Goal: Task Accomplishment & Management: Use online tool/utility

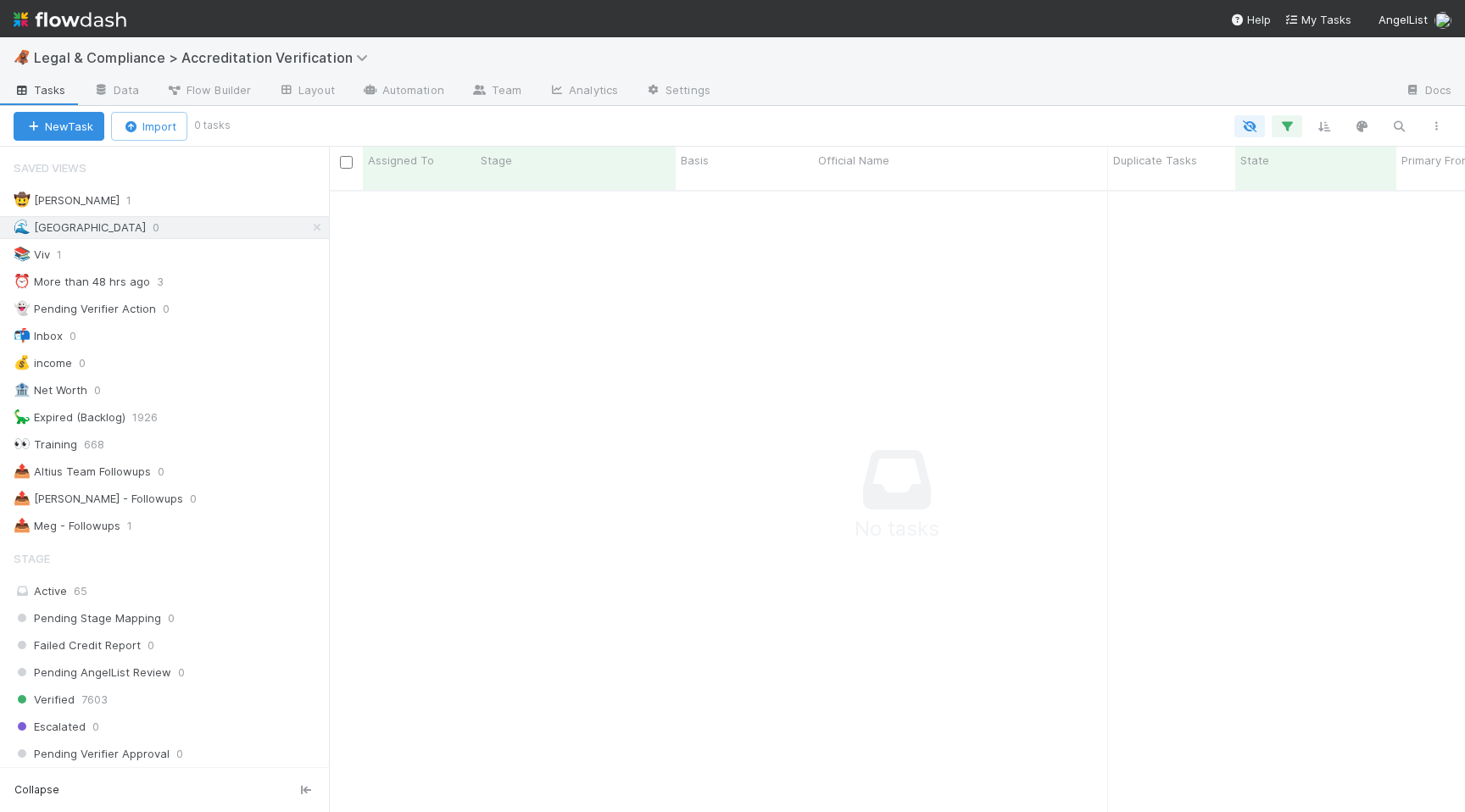
scroll to position [635, 1136]
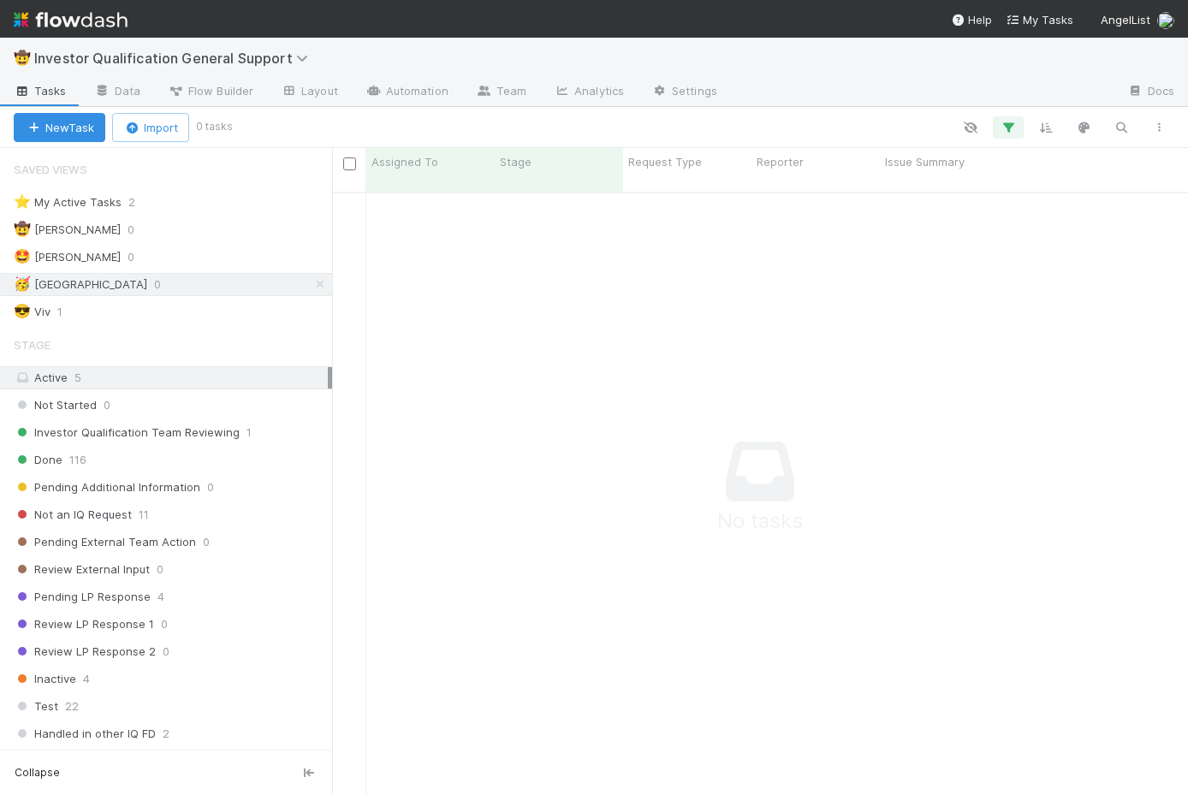
scroll to position [616, 856]
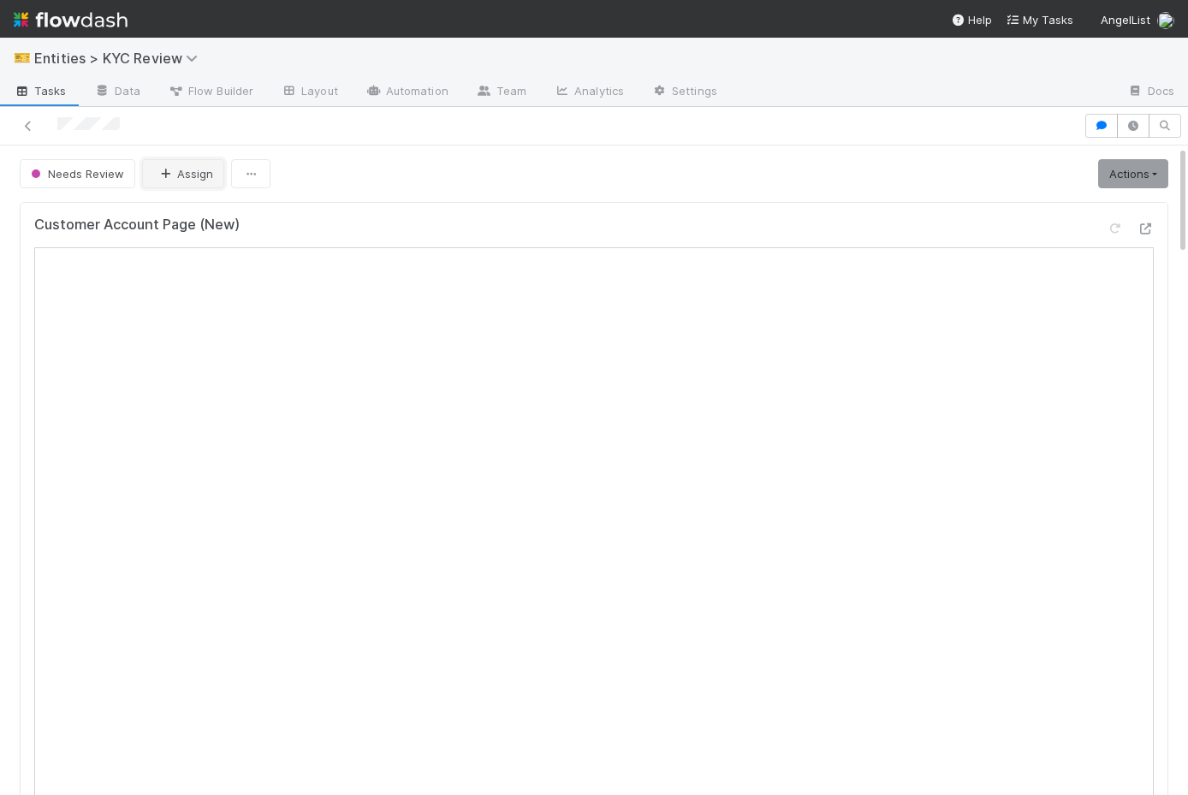
click at [203, 185] on button "Assign" at bounding box center [183, 173] width 82 height 29
click at [449, 142] on div at bounding box center [594, 397] width 1188 height 795
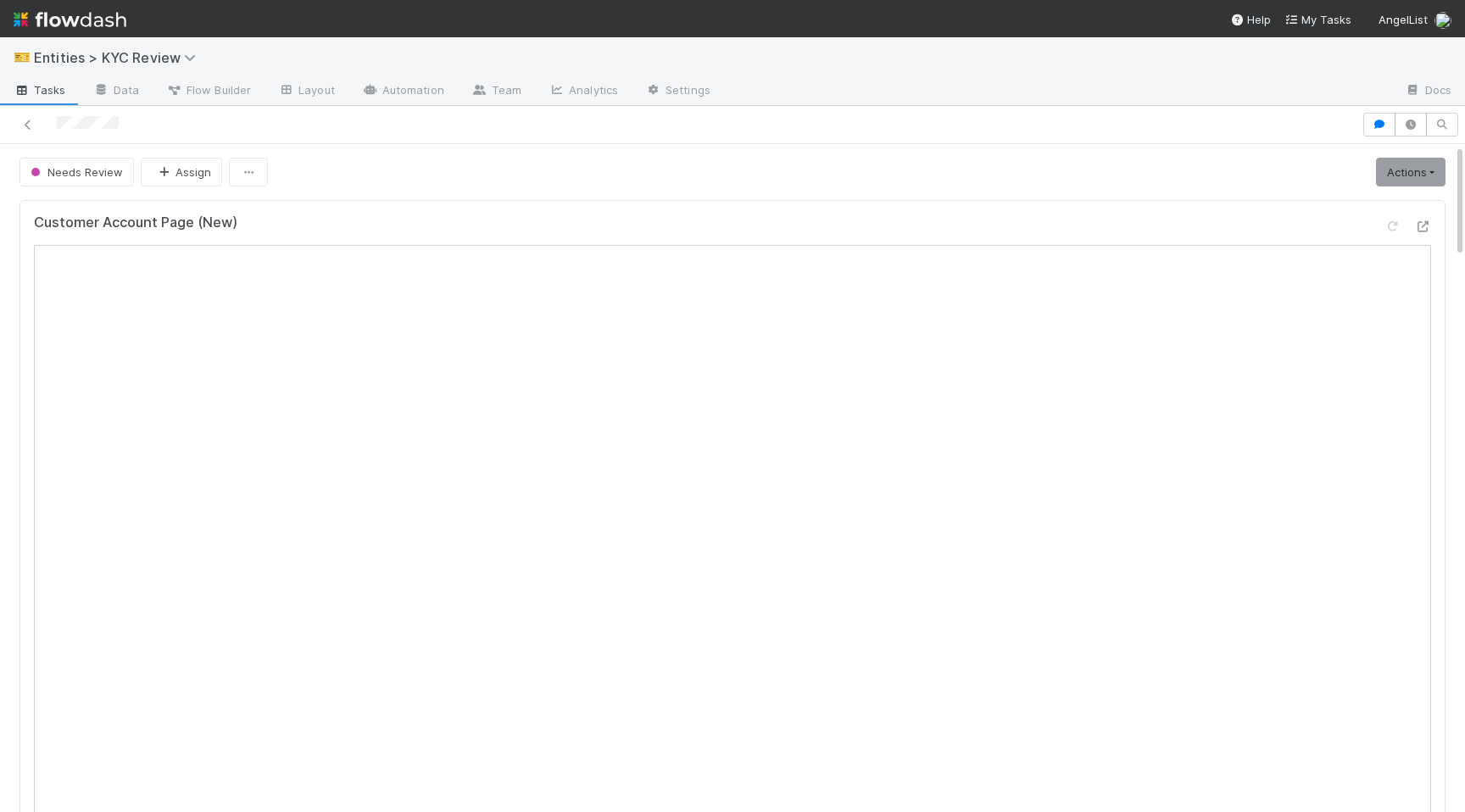
click at [42, 91] on span "Tasks" at bounding box center [40, 89] width 52 height 17
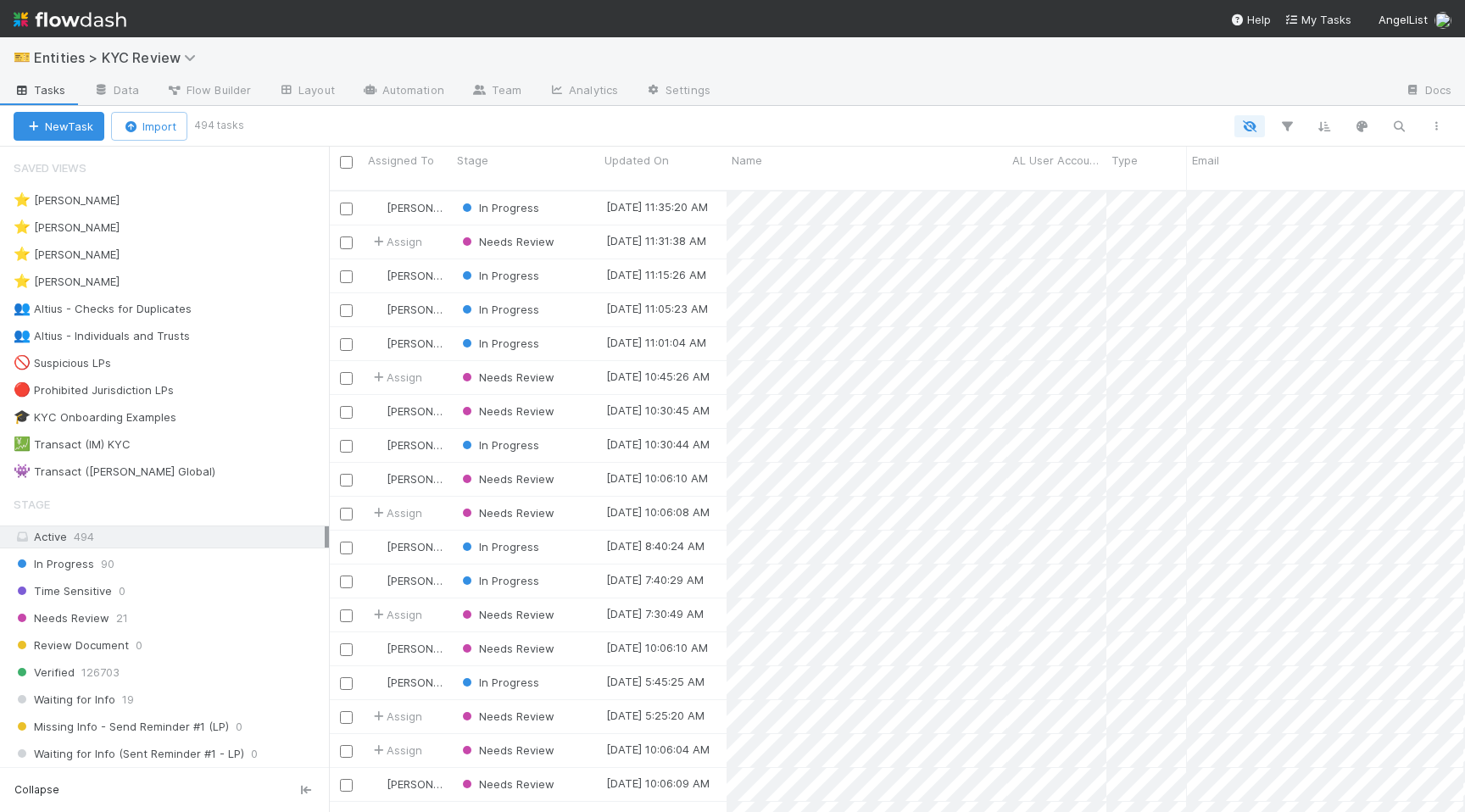
scroll to position [635, 1136]
click at [182, 614] on div "Needs Review 21" at bounding box center [171, 618] width 315 height 21
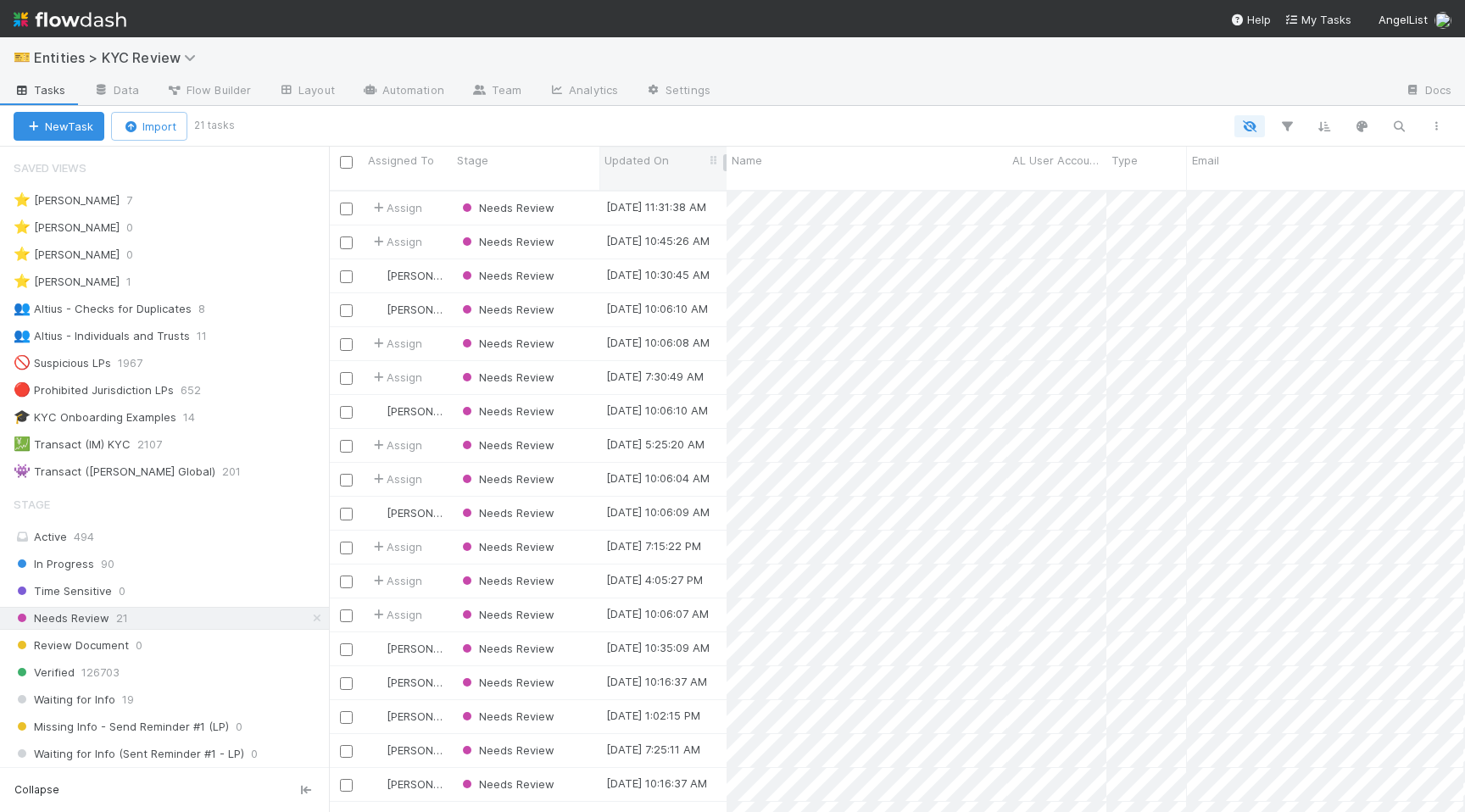
click at [635, 157] on span "Updated On" at bounding box center [636, 159] width 64 height 17
click at [663, 193] on div "Sort Oldest → Newest" at bounding box center [701, 192] width 193 height 26
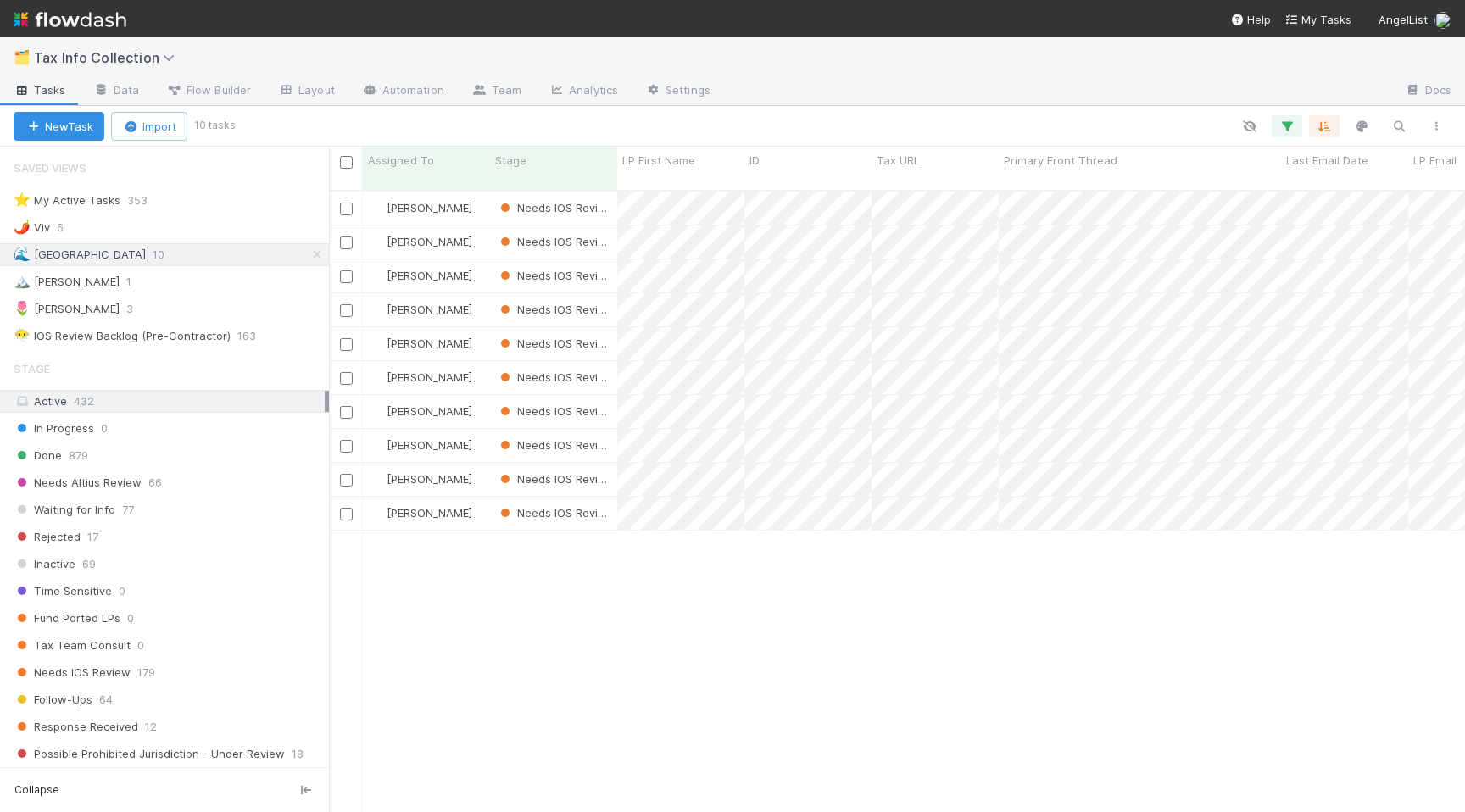
scroll to position [635, 1136]
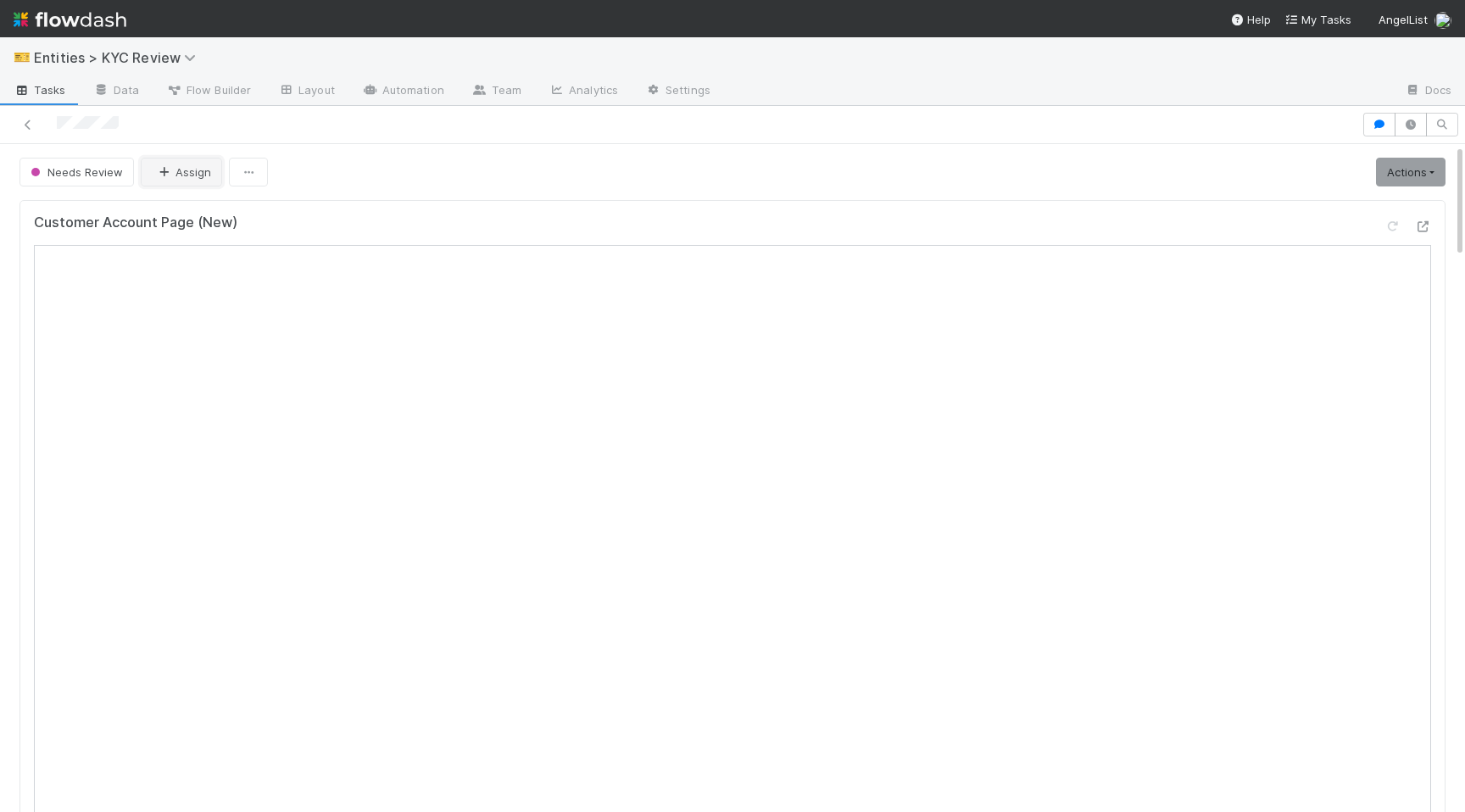
click at [163, 174] on icon "button" at bounding box center [163, 172] width 17 height 11
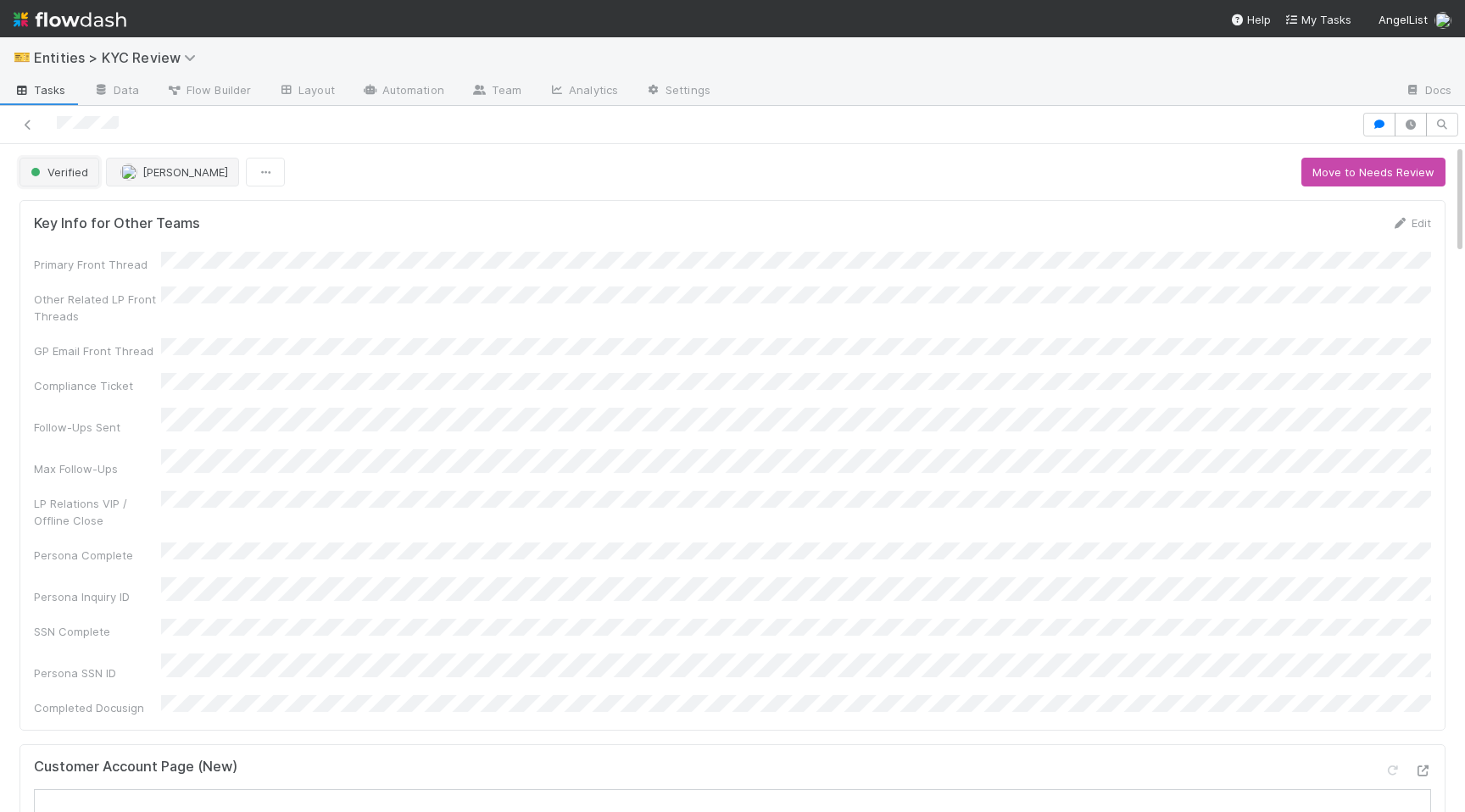
click at [88, 174] on button "Verified" at bounding box center [59, 171] width 79 height 29
click at [412, 314] on div at bounding box center [732, 406] width 1465 height 812
